Goal: Obtain resource: Download file/media

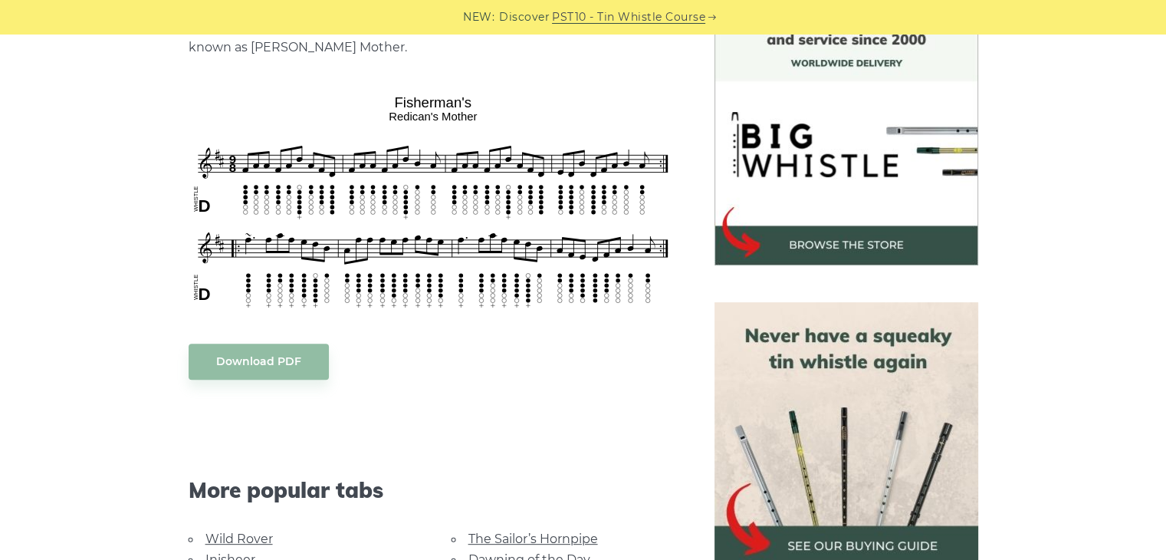
scroll to position [467, 0]
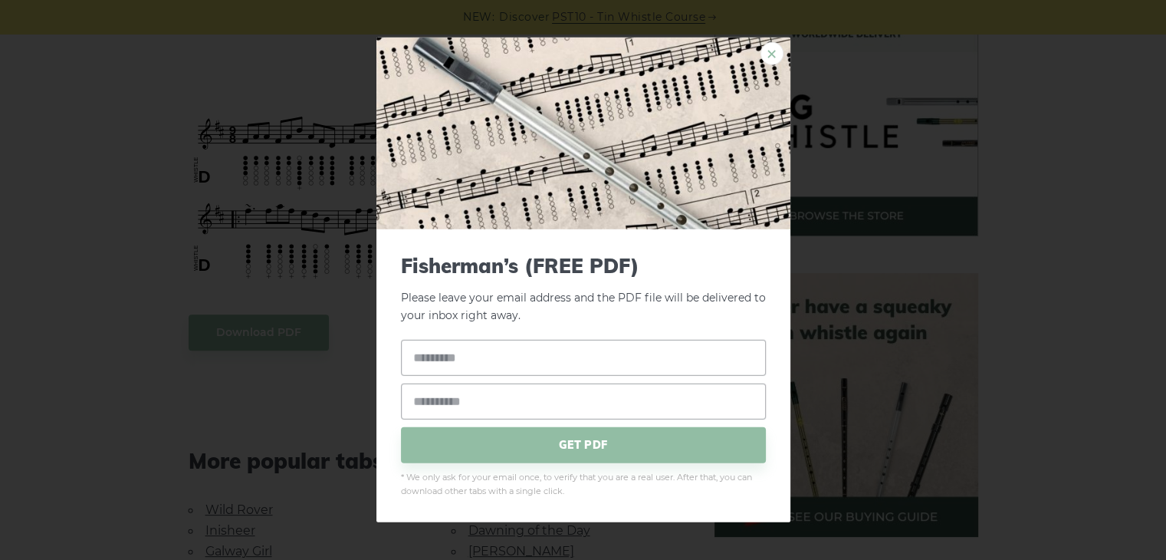
click at [776, 57] on link "×" at bounding box center [771, 53] width 23 height 23
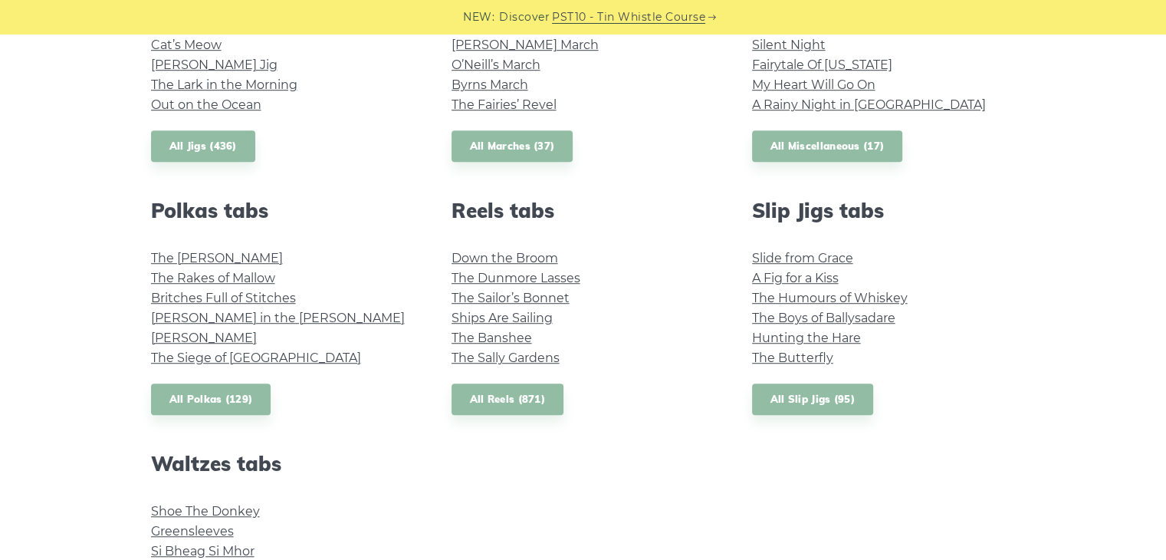
scroll to position [972, 0]
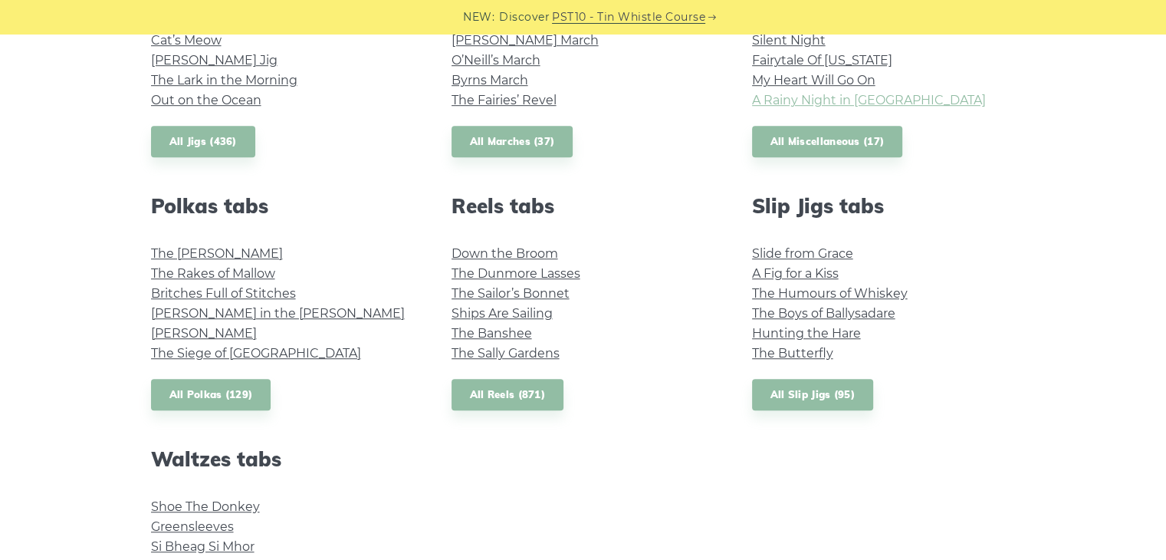
click at [836, 100] on link "A Rainy Night in Soho" at bounding box center [869, 100] width 234 height 15
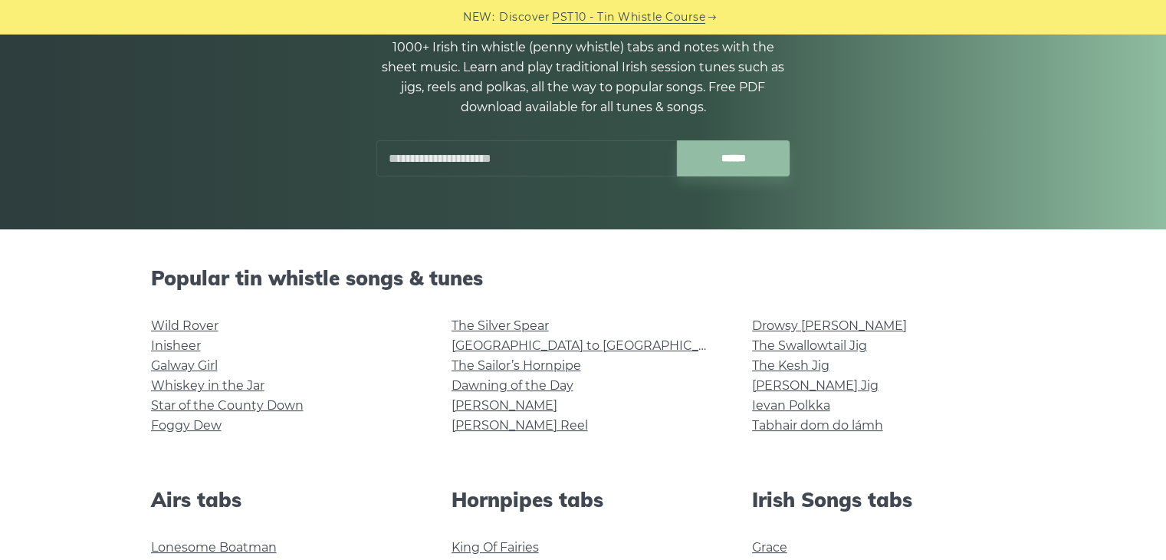
scroll to position [169, 0]
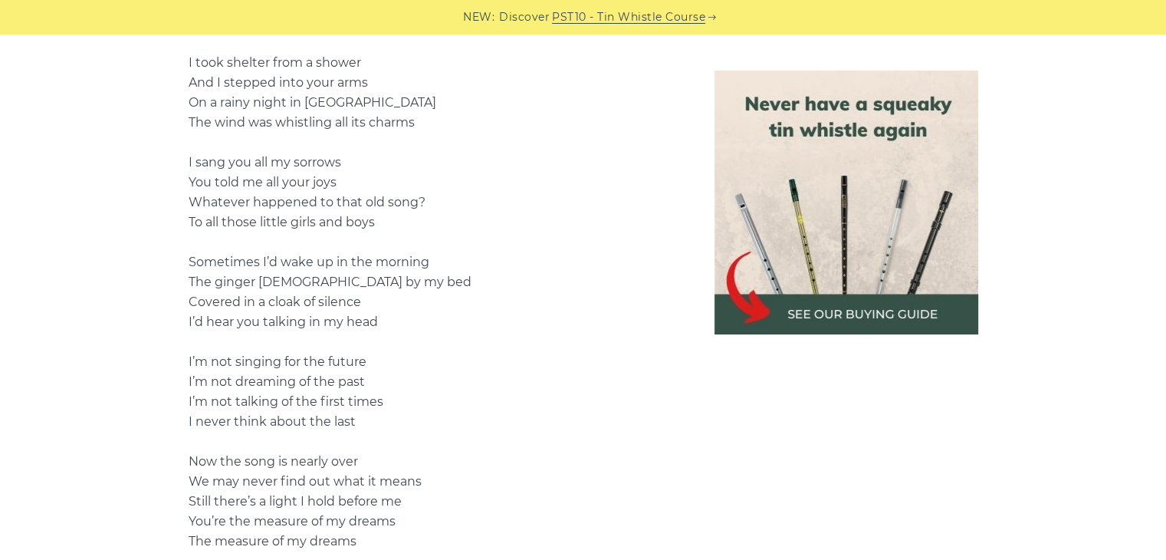
scroll to position [1309, 0]
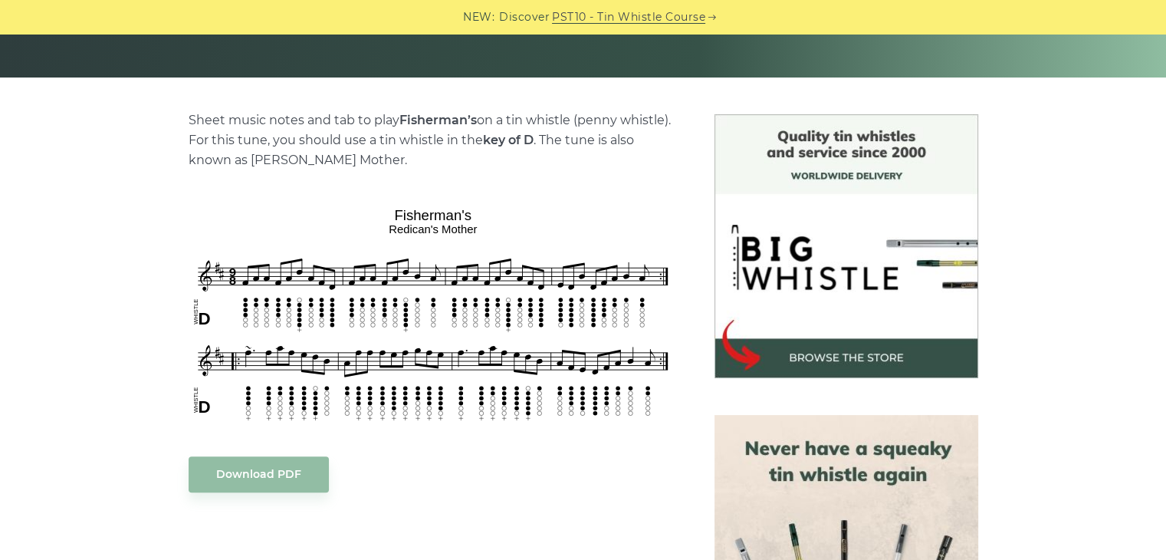
scroll to position [390, 0]
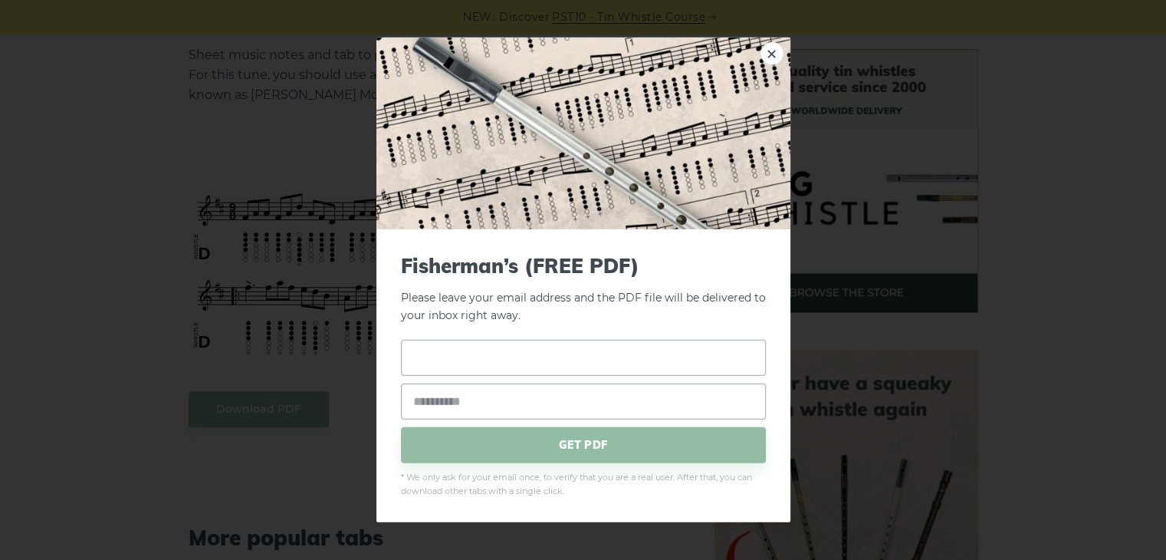
click at [503, 353] on input "text" at bounding box center [583, 357] width 365 height 36
type input "*******"
click at [546, 396] on input "email" at bounding box center [583, 401] width 365 height 36
type input "**********"
click at [606, 438] on span "GET PDF" at bounding box center [583, 444] width 365 height 36
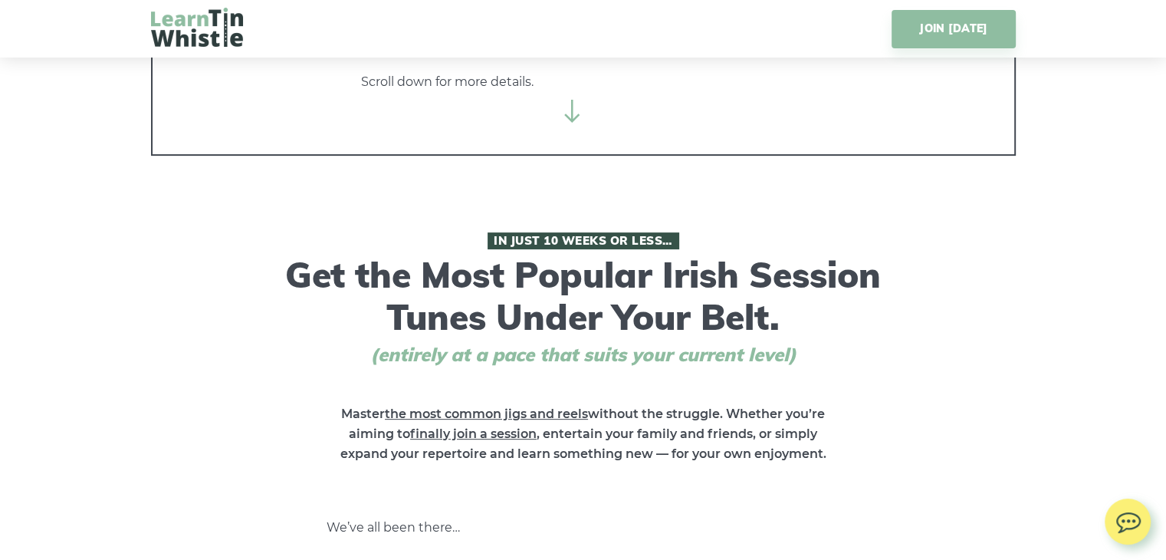
scroll to position [449, 0]
